Goal: Browse casually

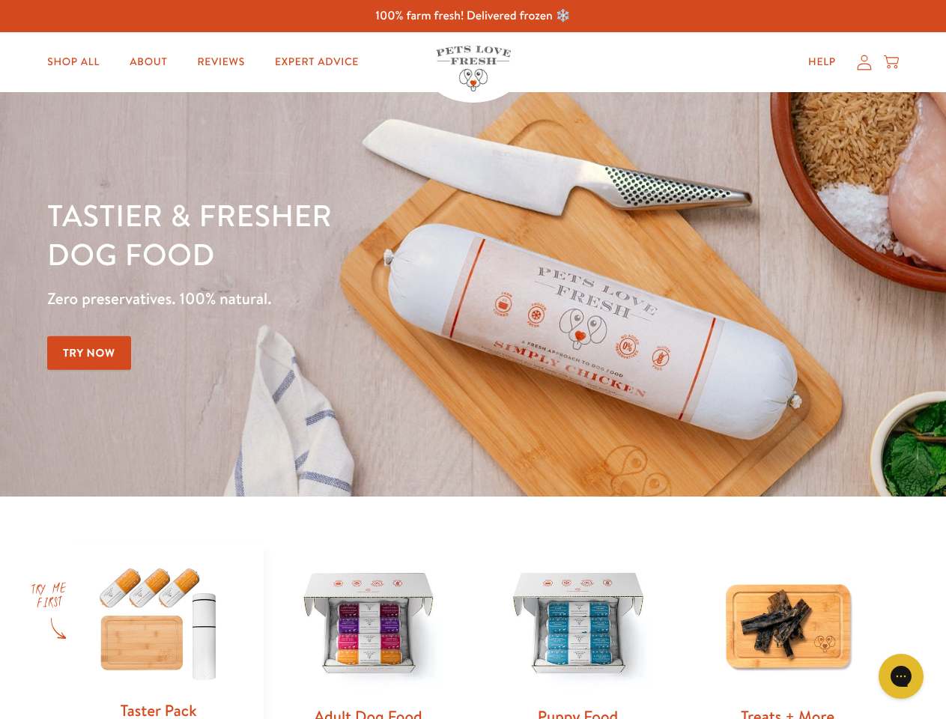
click at [473, 360] on div "Tastier & fresher dog food Zero preservatives. 100% natural. Try Now" at bounding box center [331, 295] width 568 height 198
click at [901, 677] on icon "Gorgias live chat" at bounding box center [901, 676] width 14 height 14
